Goal: Task Accomplishment & Management: Use online tool/utility

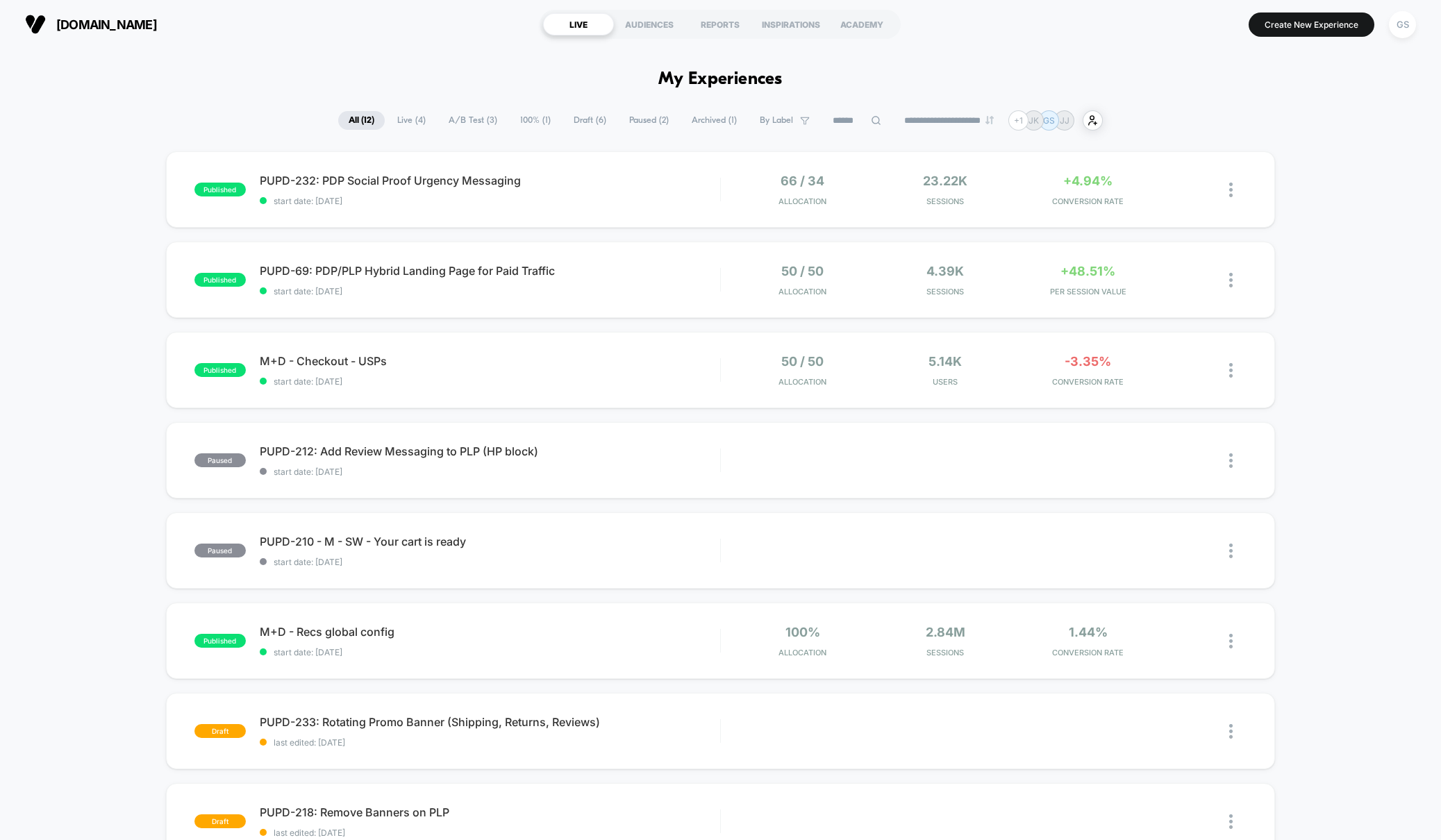
drag, startPoint x: 195, startPoint y: 43, endPoint x: 207, endPoint y: 41, distance: 12.2
click at [195, 43] on div "[DOMAIN_NAME] LIVE AUDIENCES REPORTS INSPIRATIONS ACADEMY Create New Experience…" at bounding box center [720, 24] width 1441 height 49
click at [606, 371] on div "M+D - Checkout - USPs Click to edit experience details Click to edit experience…" at bounding box center [490, 370] width 460 height 33
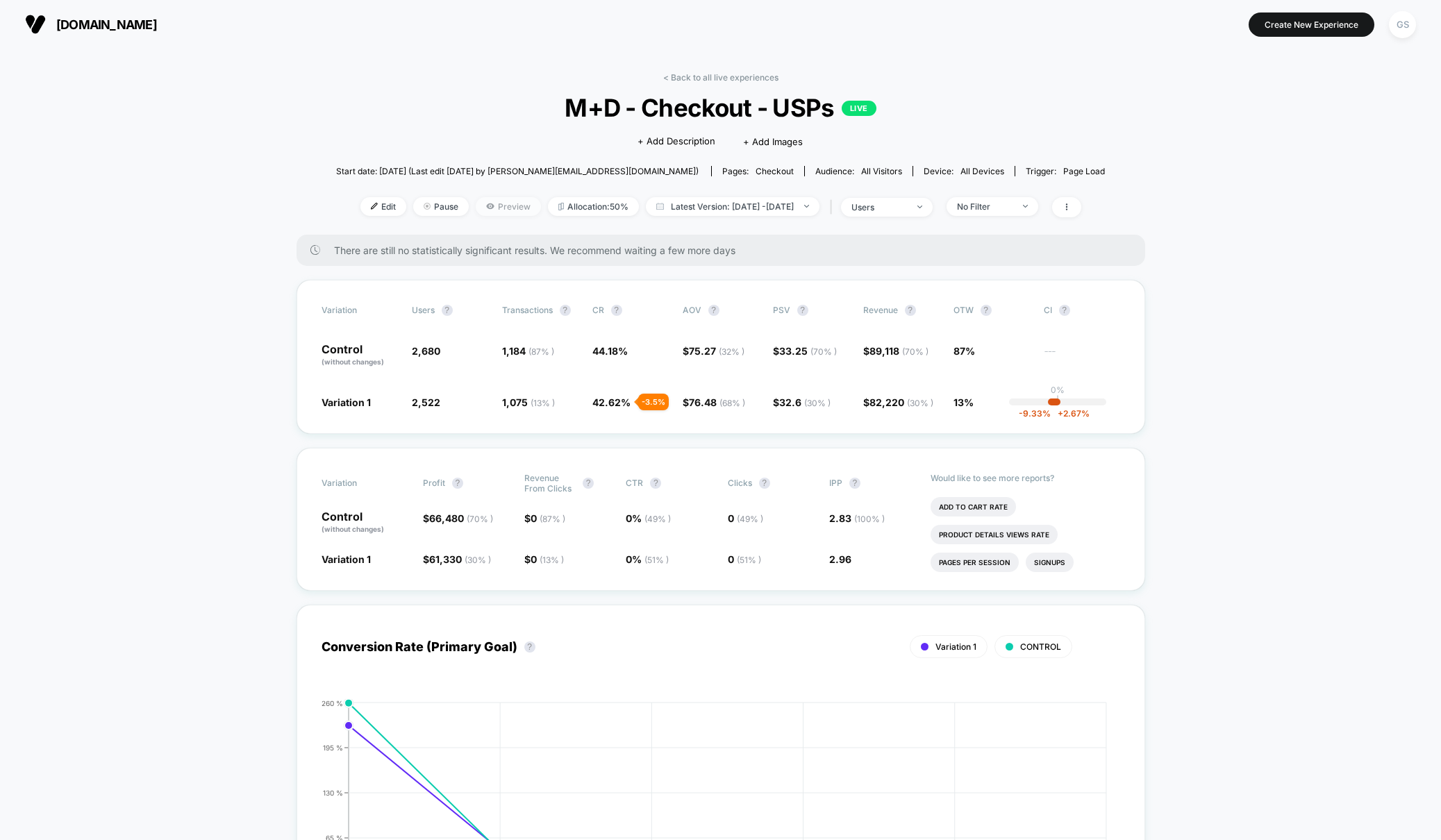
click at [486, 202] on icon at bounding box center [490, 206] width 8 height 8
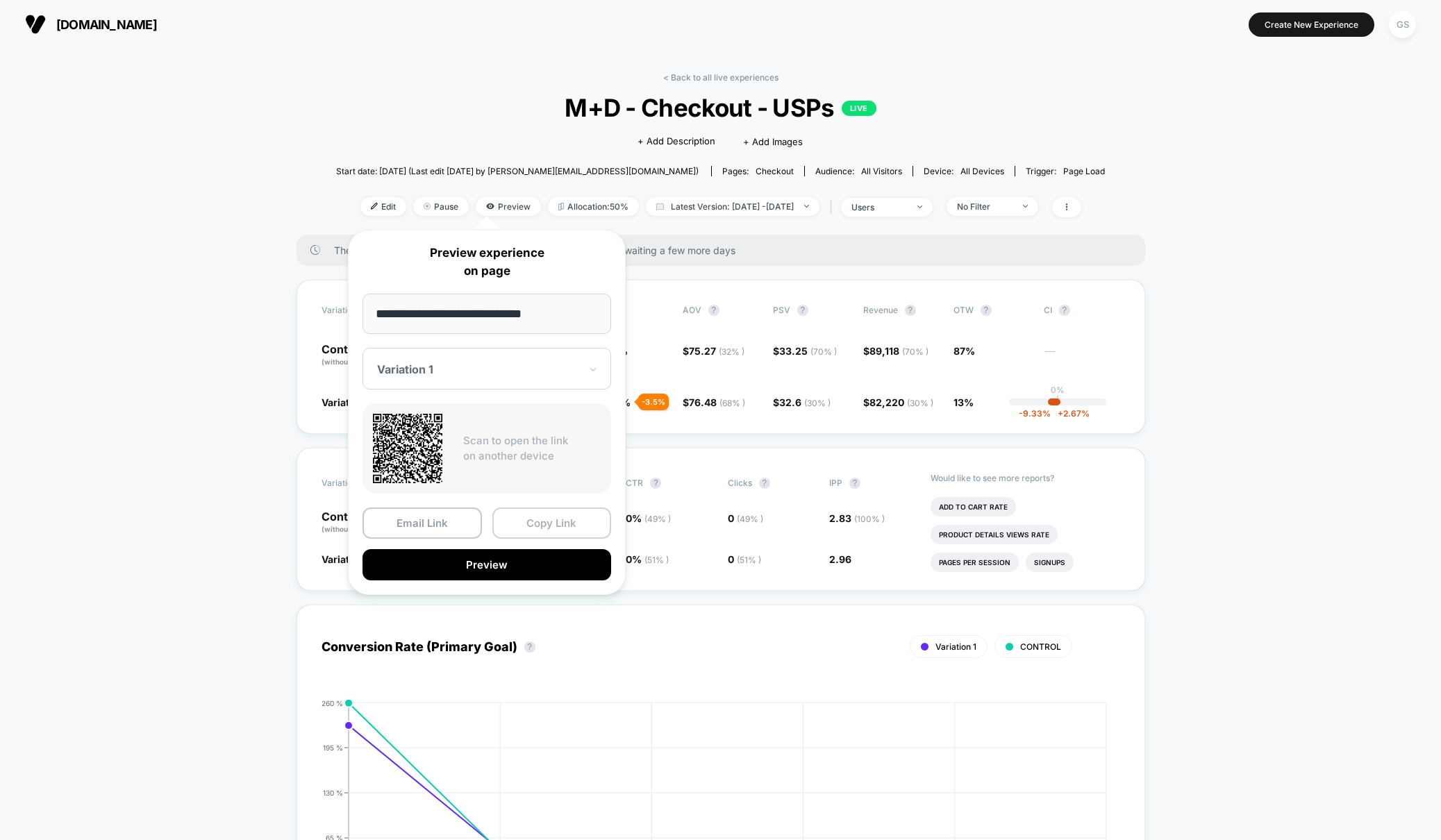
click at [564, 534] on button "Copy Link" at bounding box center [552, 523] width 120 height 31
